Goal: Check status

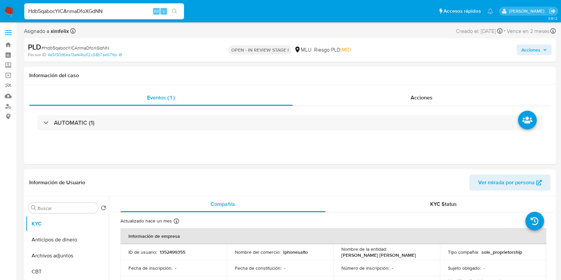
select select "10"
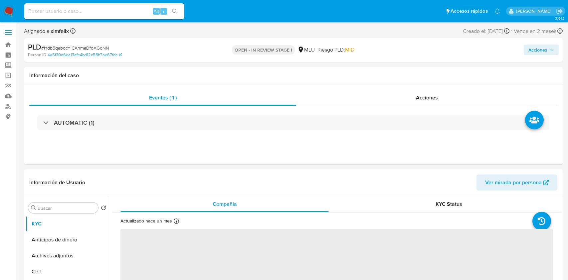
select select "10"
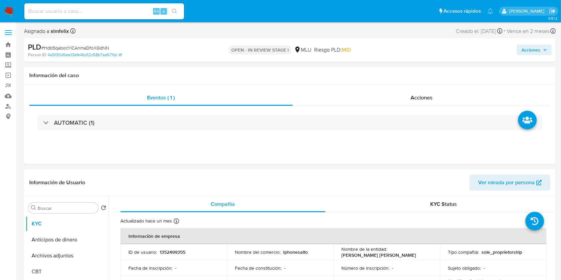
click at [96, 13] on input at bounding box center [104, 11] width 160 height 9
paste input "u1nkPY5ZhxtMPBSCiMaipMac"
type input "u1nkPY5ZhxtMPBSCiMaipMac"
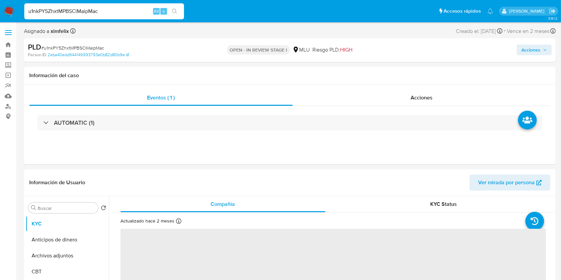
select select "10"
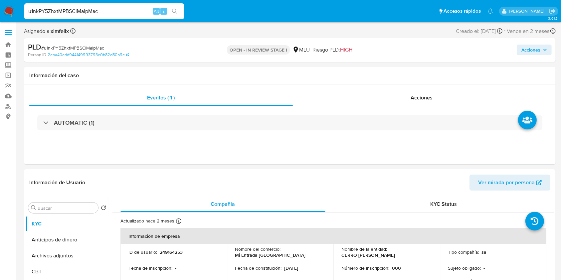
click at [250, 31] on div "Asignado a ximfelix Asignado el: 03/10/2025 16:41:58 Creado el: 12/09/2025 Crea…" at bounding box center [290, 33] width 532 height 12
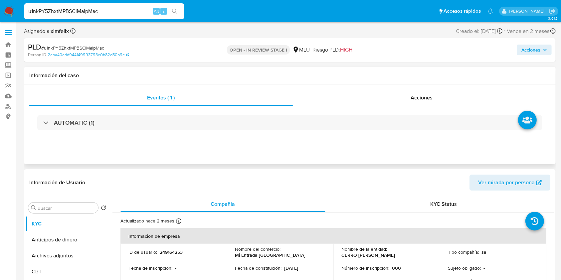
click at [555, 81] on div "Información del caso" at bounding box center [290, 76] width 532 height 18
